Goal: Browse casually

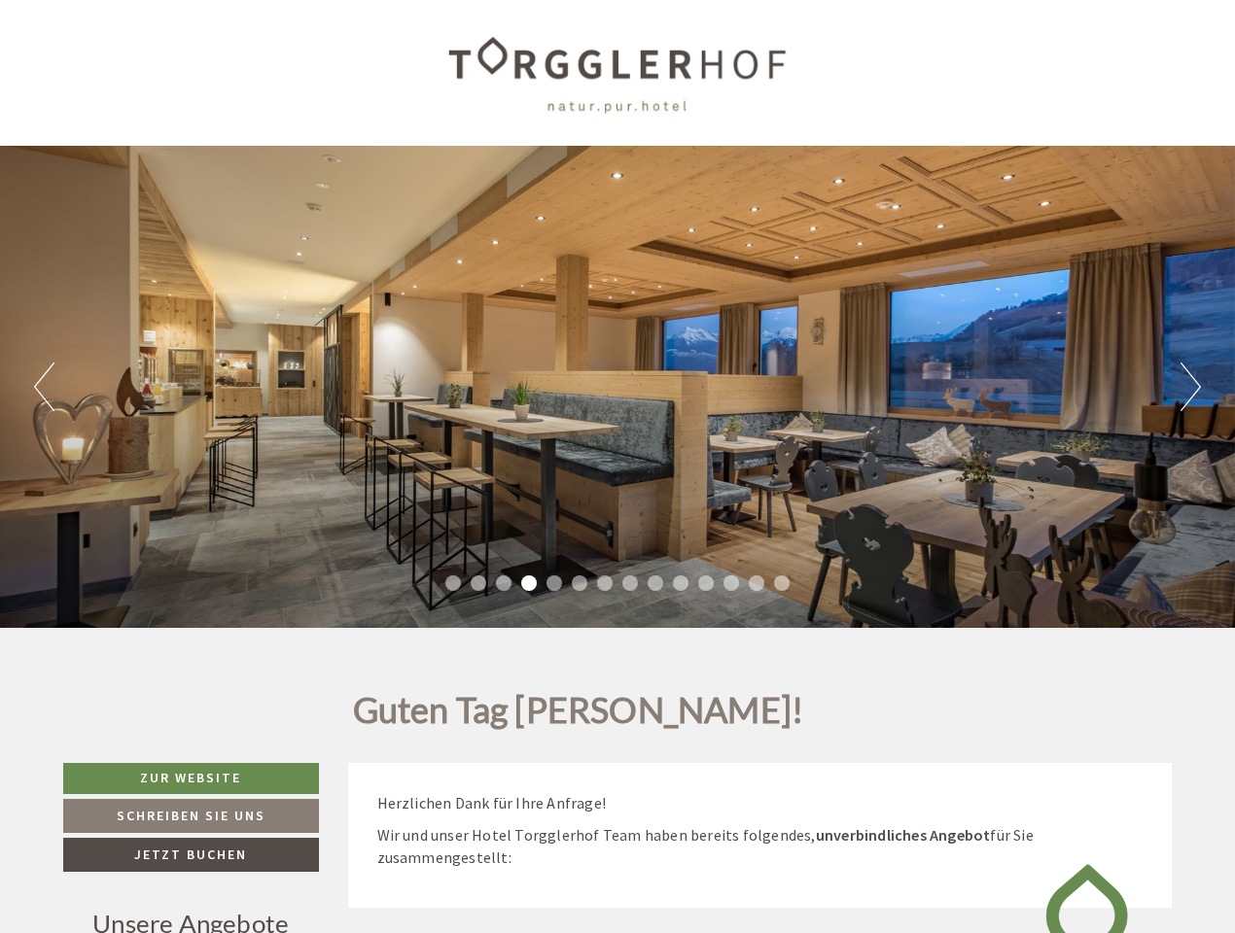
click at [617, 467] on div "Previous Next 1 2 3 4 5 6 7 8 9 10 11 12 13 14" at bounding box center [617, 387] width 1235 height 482
click at [44, 387] on button "Previous" at bounding box center [44, 387] width 20 height 49
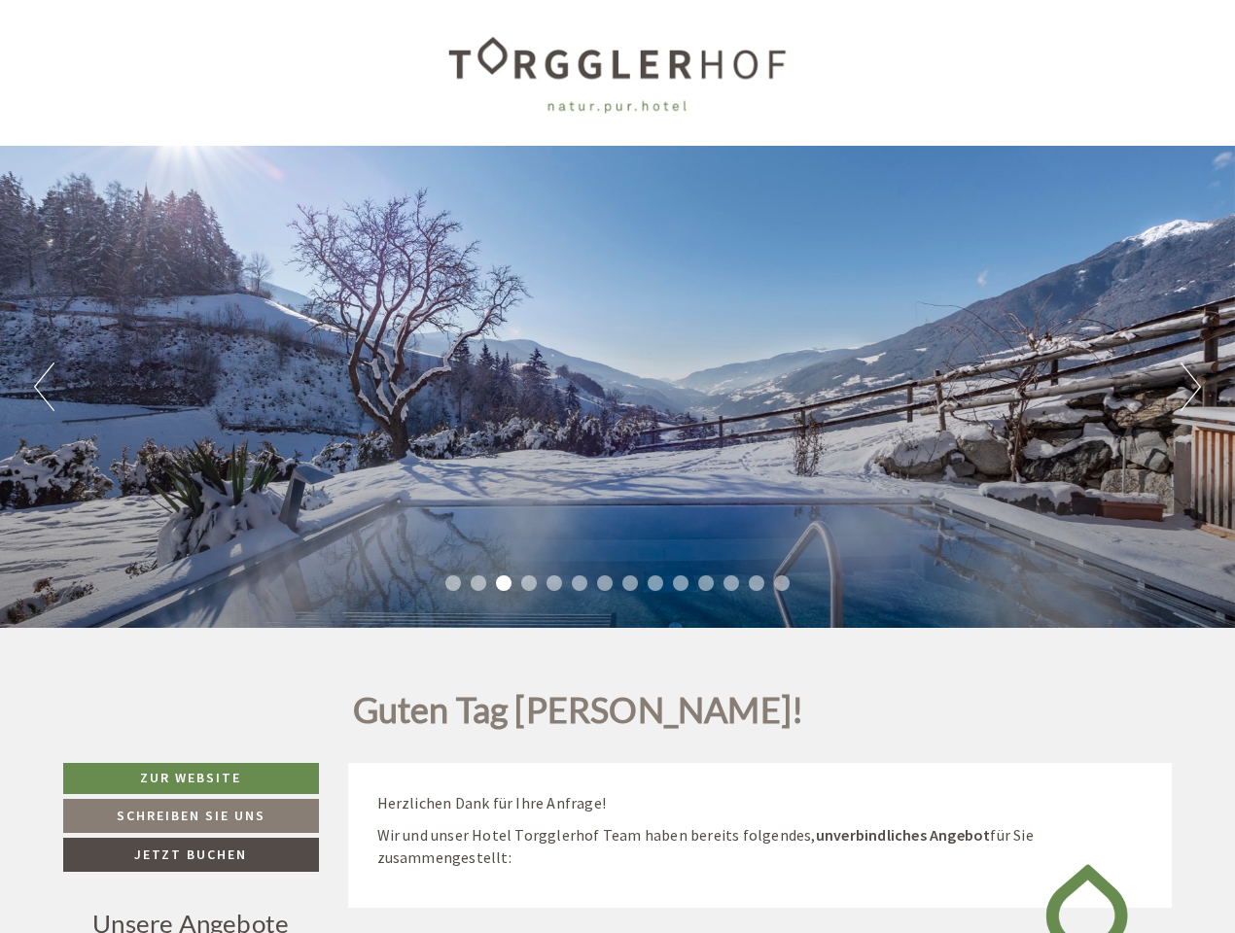
click at [617, 387] on div "Previous Next 1 2 3 4 5 6 7 8 9 10 11 12 13 14" at bounding box center [617, 387] width 1235 height 482
click at [1190, 387] on button "Next" at bounding box center [1190, 387] width 20 height 49
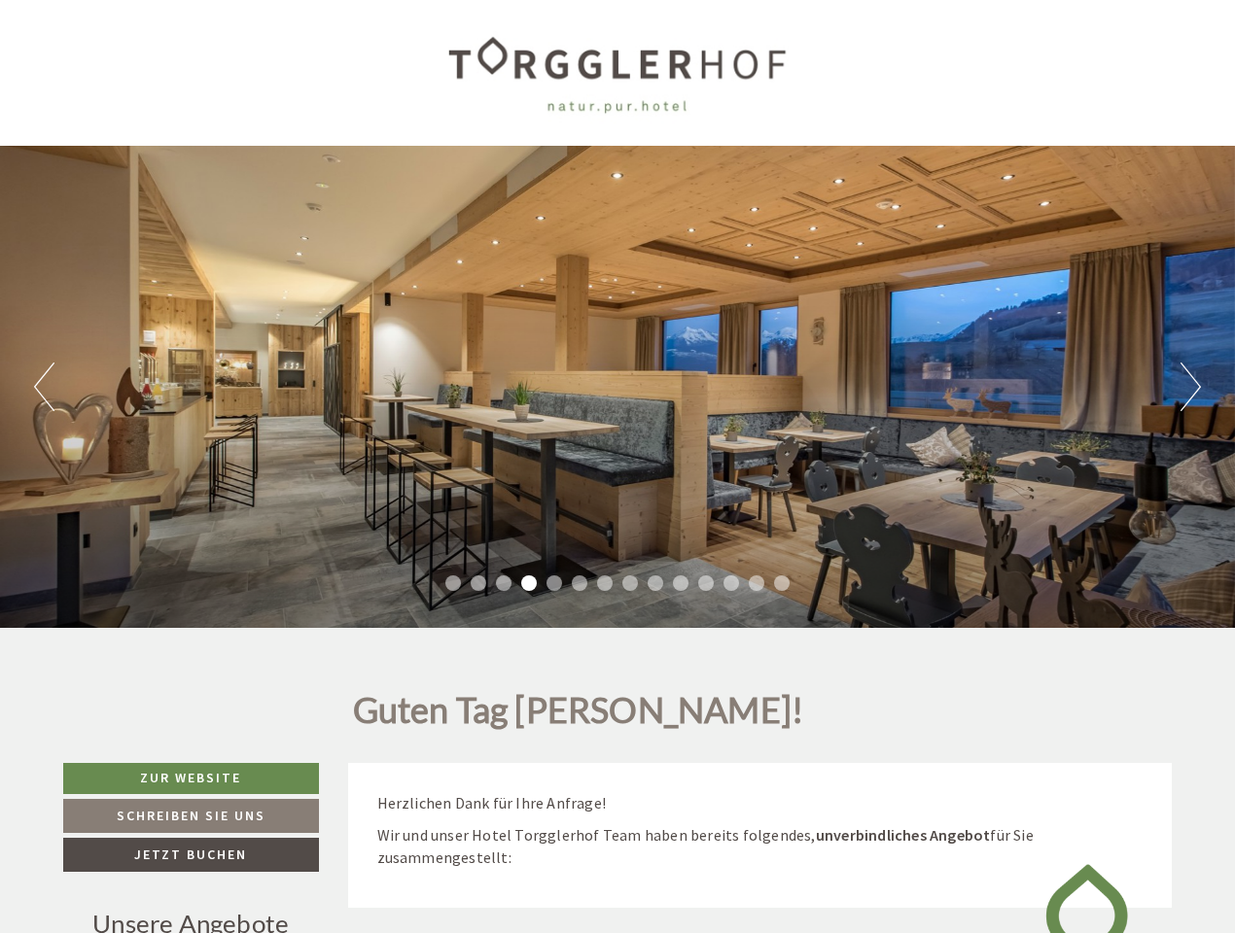
click at [453, 583] on li "1" at bounding box center [453, 584] width 16 height 16
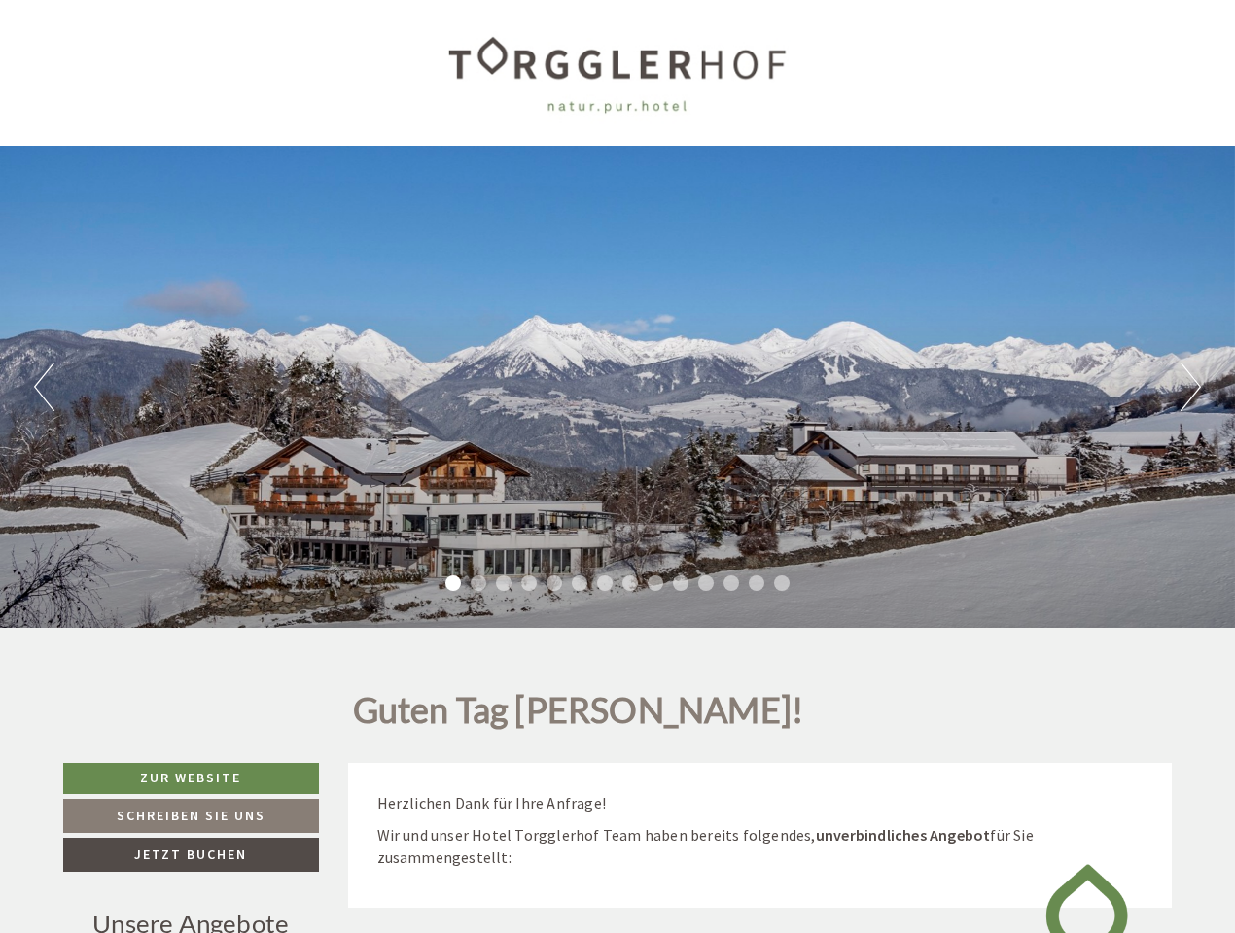
click at [478, 583] on li "2" at bounding box center [479, 584] width 16 height 16
click at [504, 583] on li "3" at bounding box center [504, 584] width 16 height 16
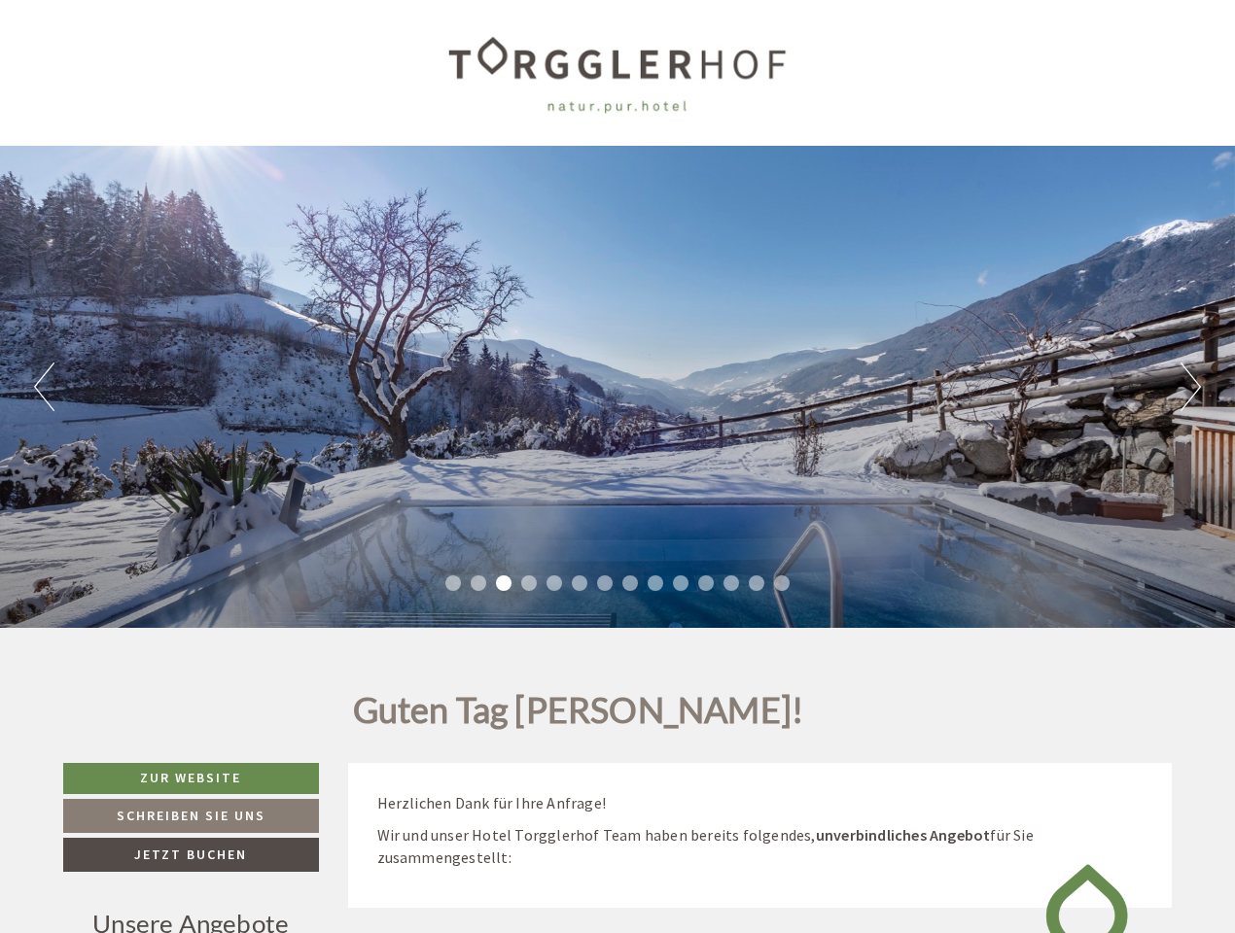
click at [529, 583] on li "4" at bounding box center [529, 584] width 16 height 16
click at [554, 583] on li "5" at bounding box center [554, 584] width 16 height 16
